Goal: Book appointment/travel/reservation

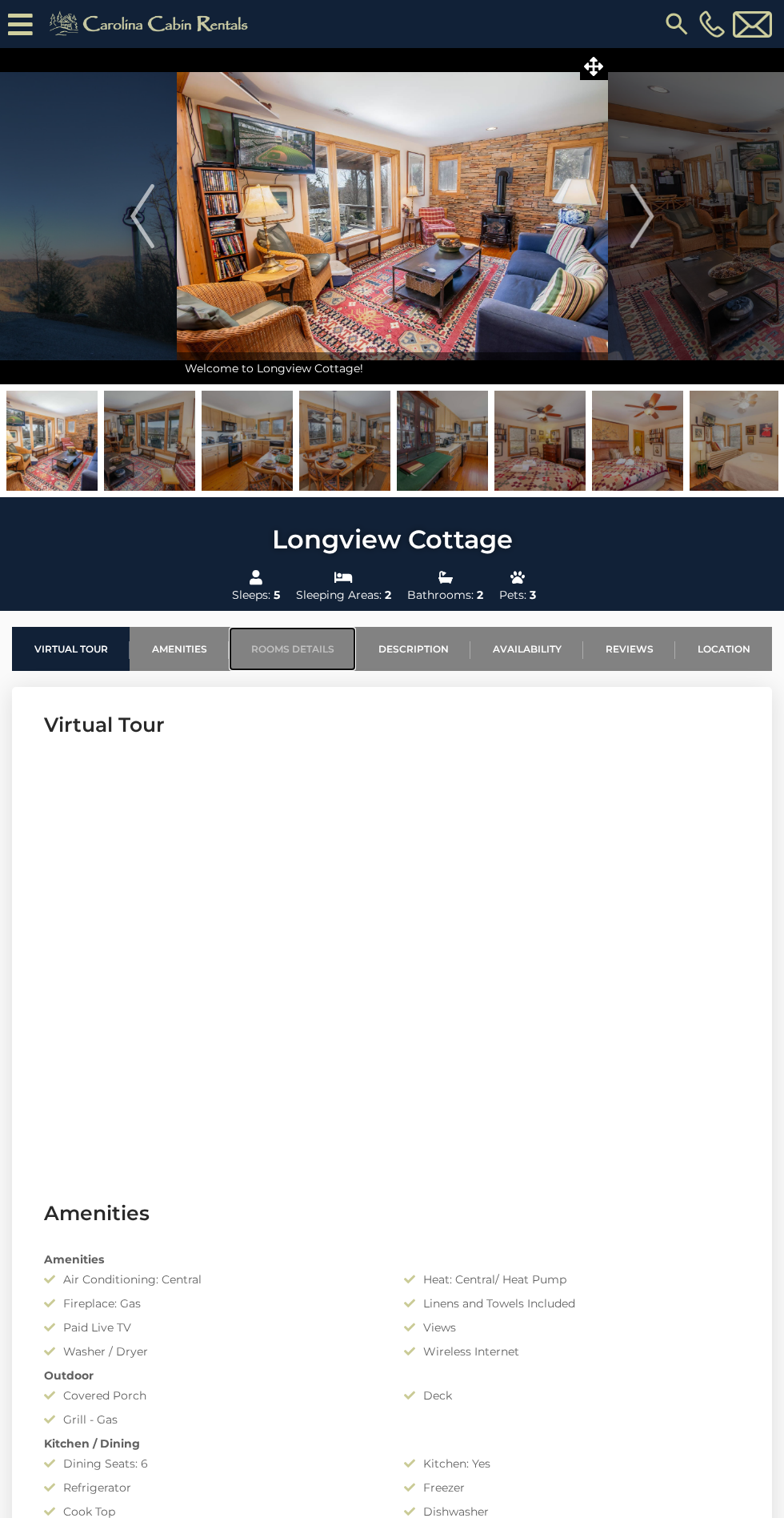
click at [326, 645] on link "Rooms Details" at bounding box center [292, 648] width 127 height 44
click at [20, 23] on icon at bounding box center [21, 24] width 25 height 28
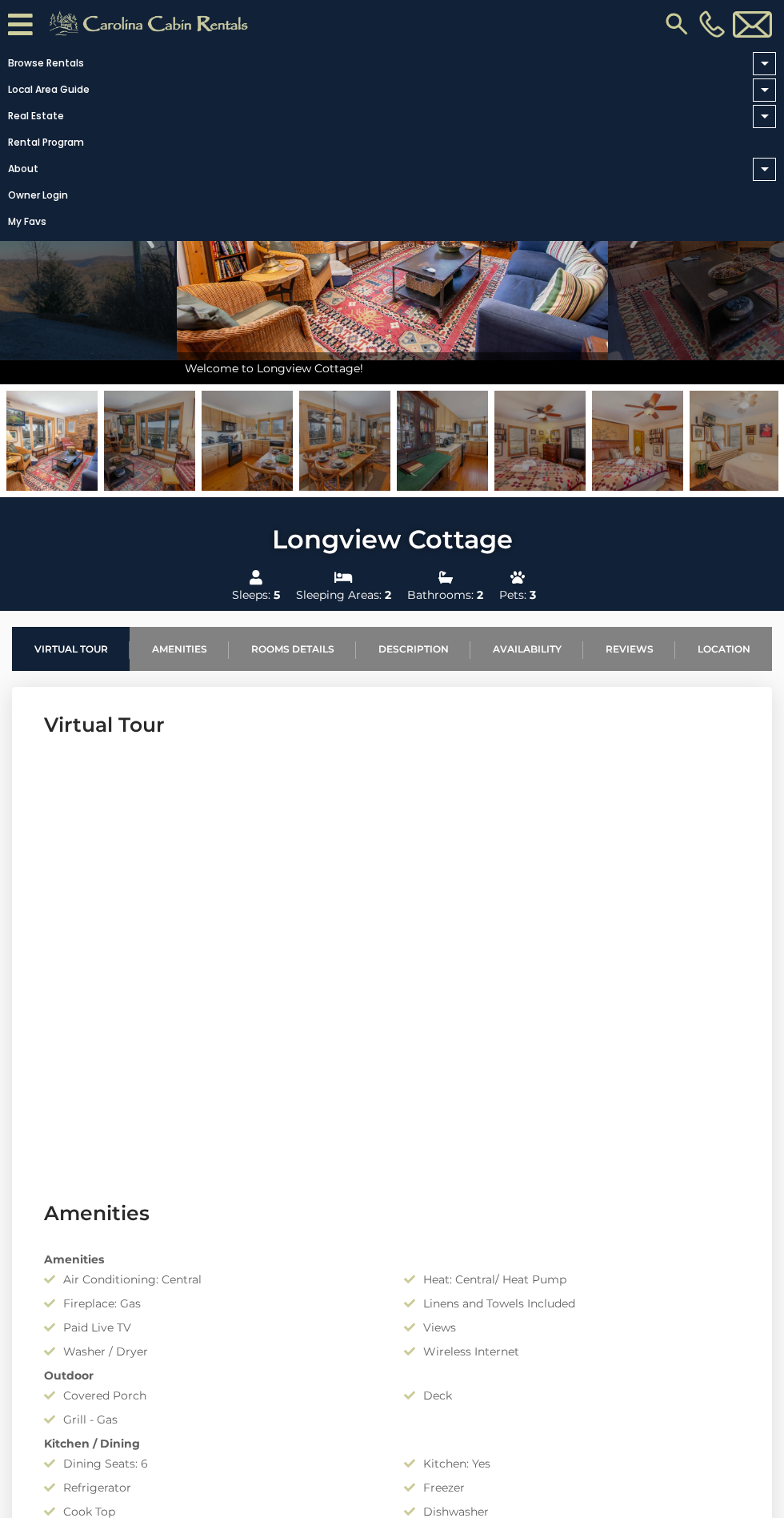
click at [679, 22] on img at bounding box center [677, 24] width 29 height 29
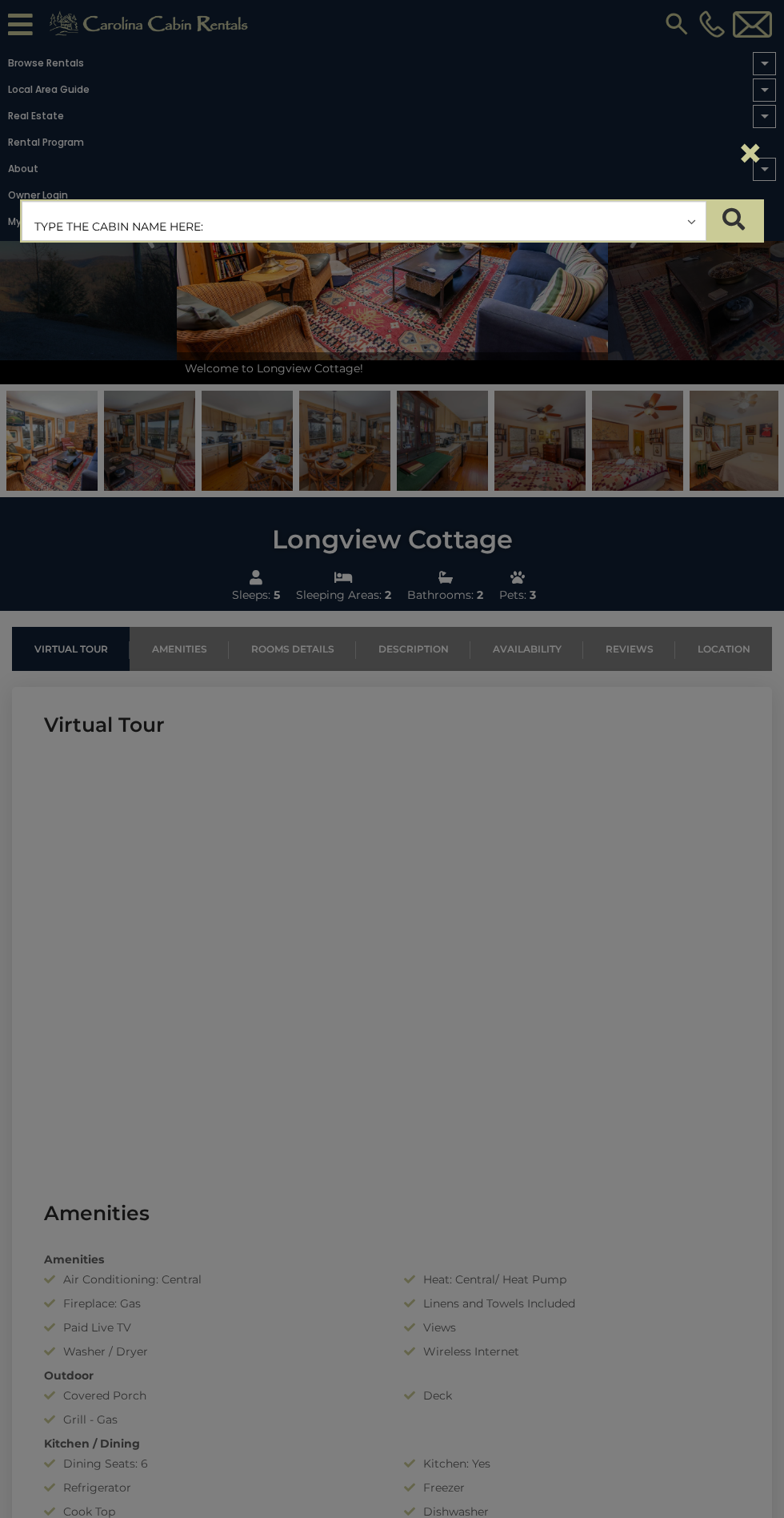
click at [473, 221] on input "text" at bounding box center [364, 221] width 683 height 40
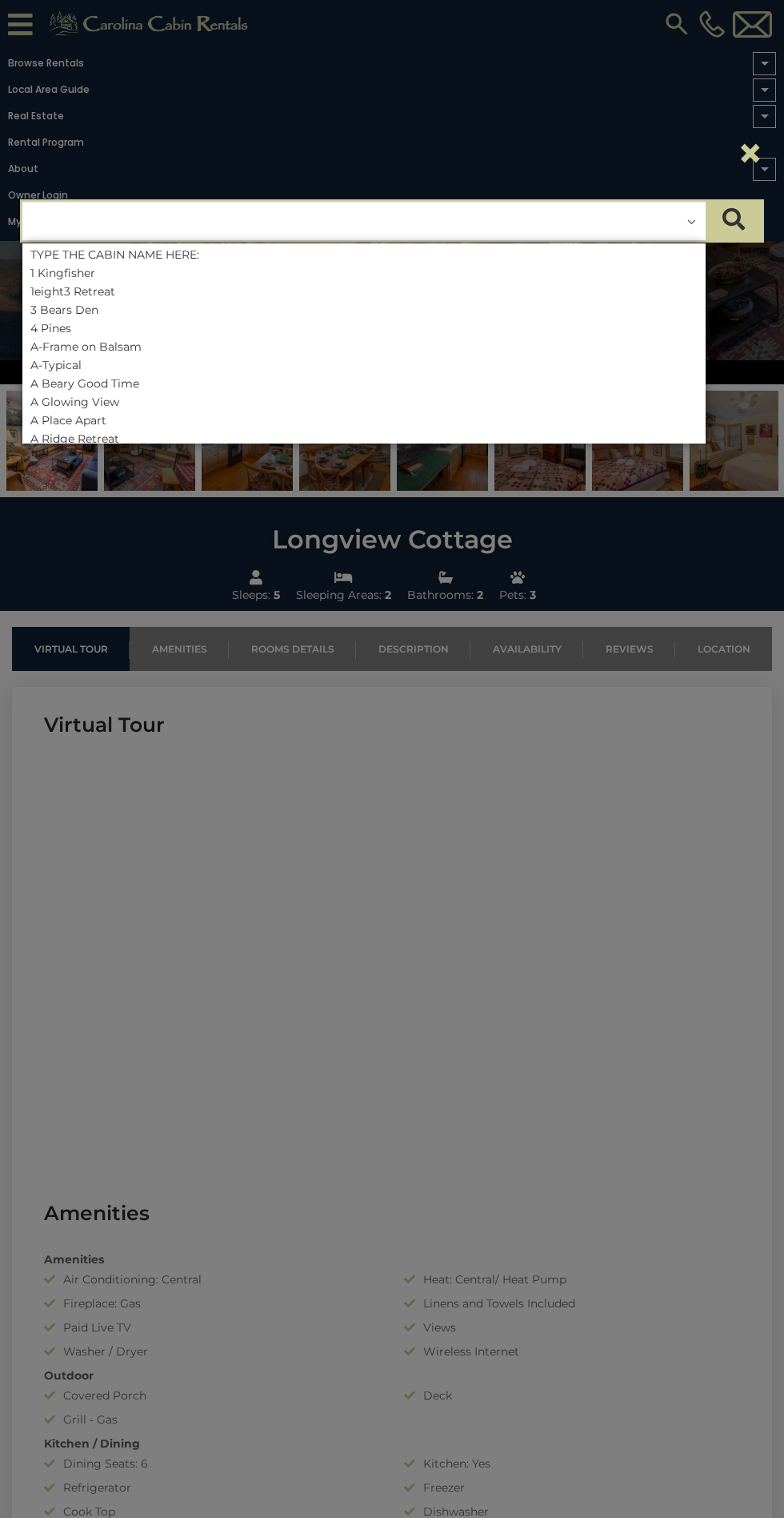
type input "********"
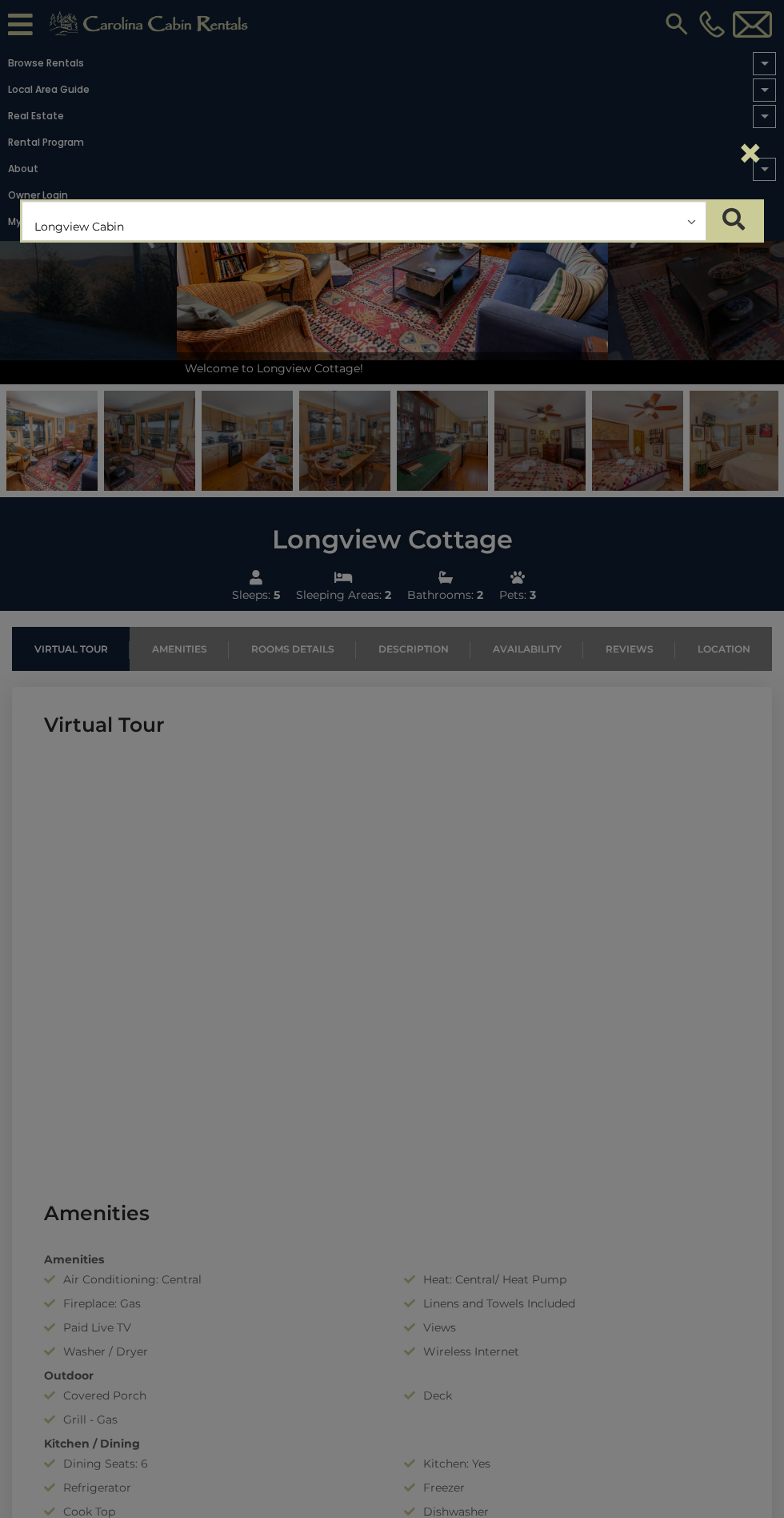
click at [734, 220] on icon "submit" at bounding box center [734, 219] width 23 height 23
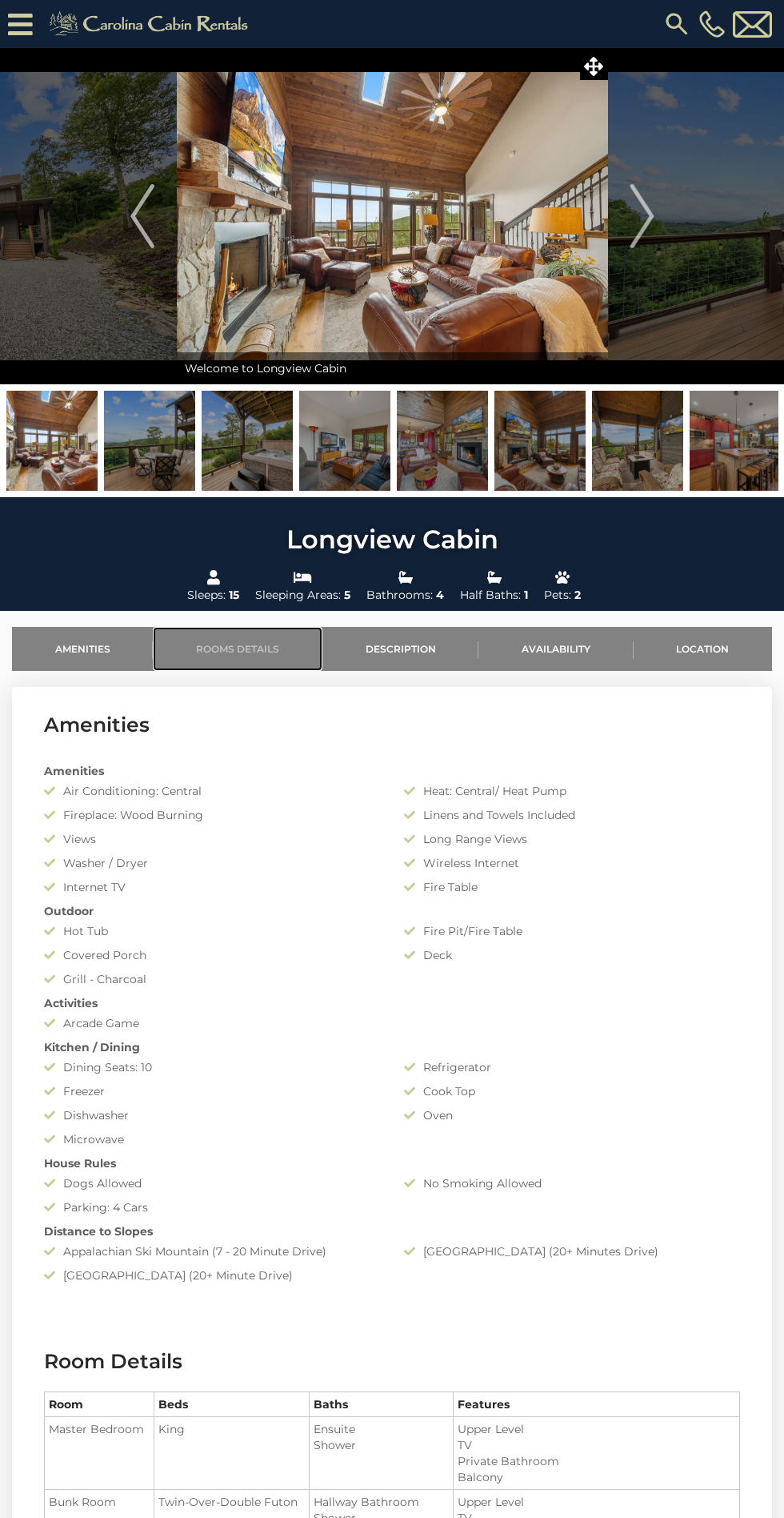
click at [293, 656] on link "Rooms Details" at bounding box center [238, 648] width 169 height 44
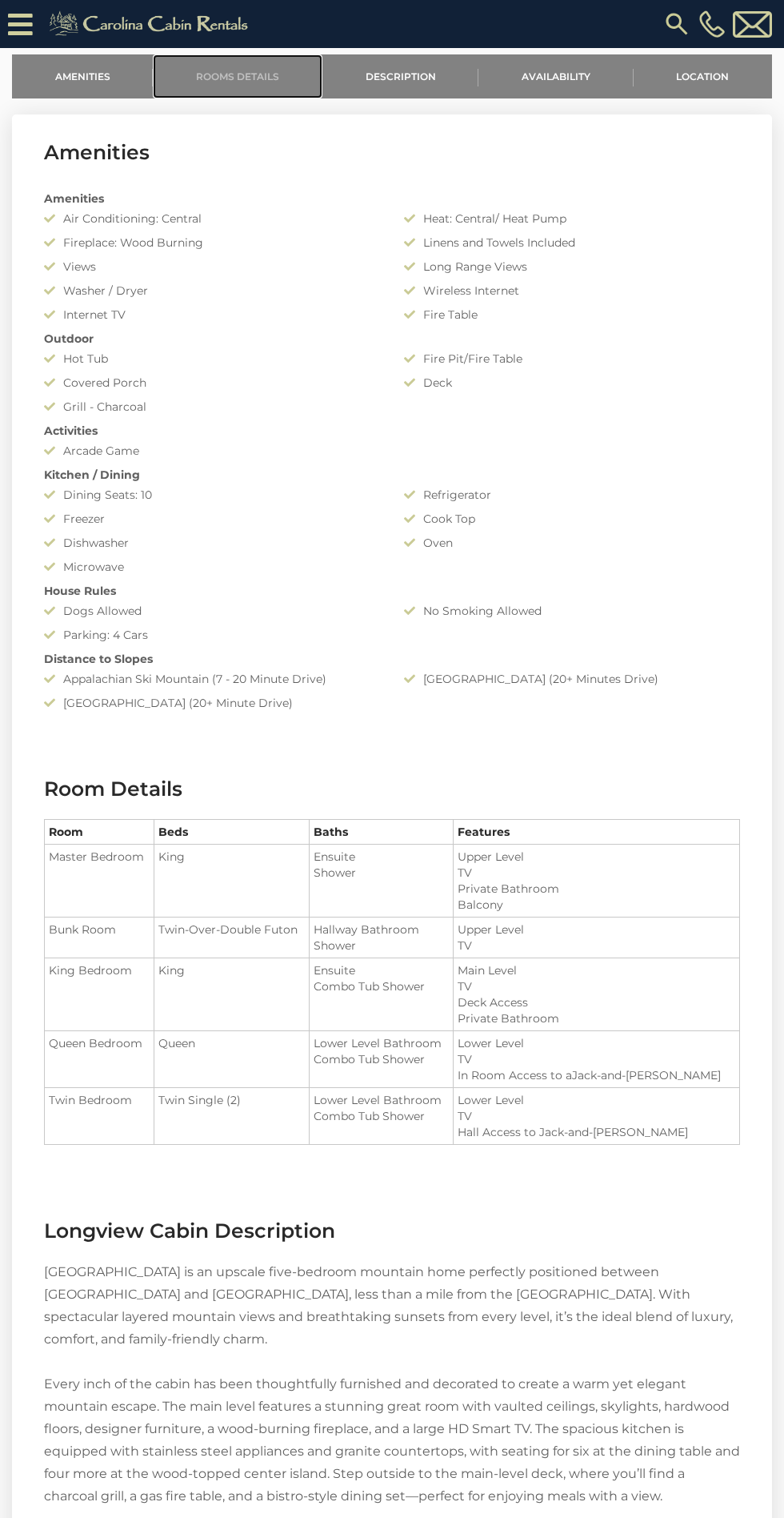
scroll to position [641, 0]
